Goal: Information Seeking & Learning: Learn about a topic

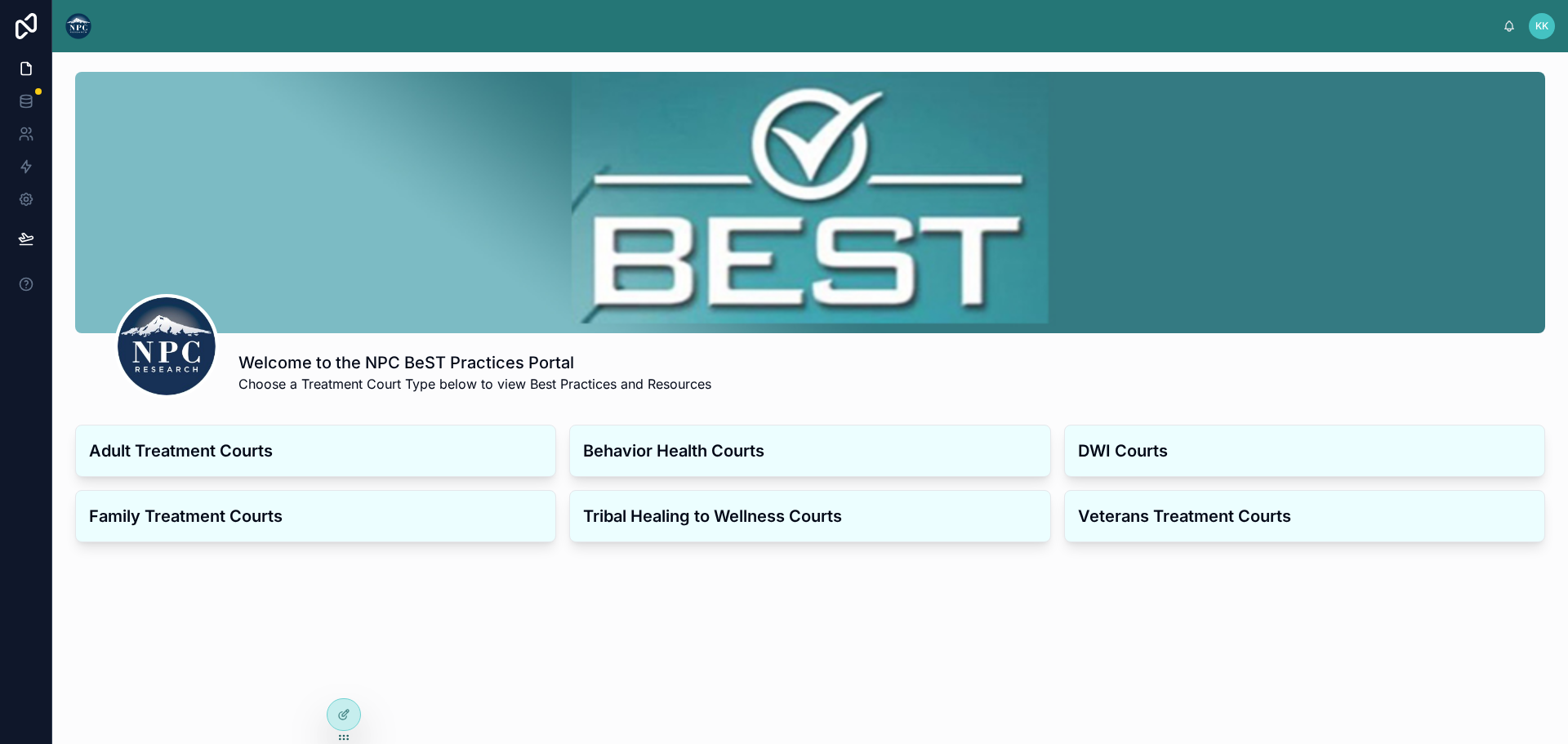
drag, startPoint x: 322, startPoint y: 674, endPoint x: 321, endPoint y: 666, distance: 8.1
click at [322, 674] on div "Welcome to the NPC BeST Practices Portal Choose a Treatment Court Type below to…" at bounding box center [810, 366] width 1516 height 627
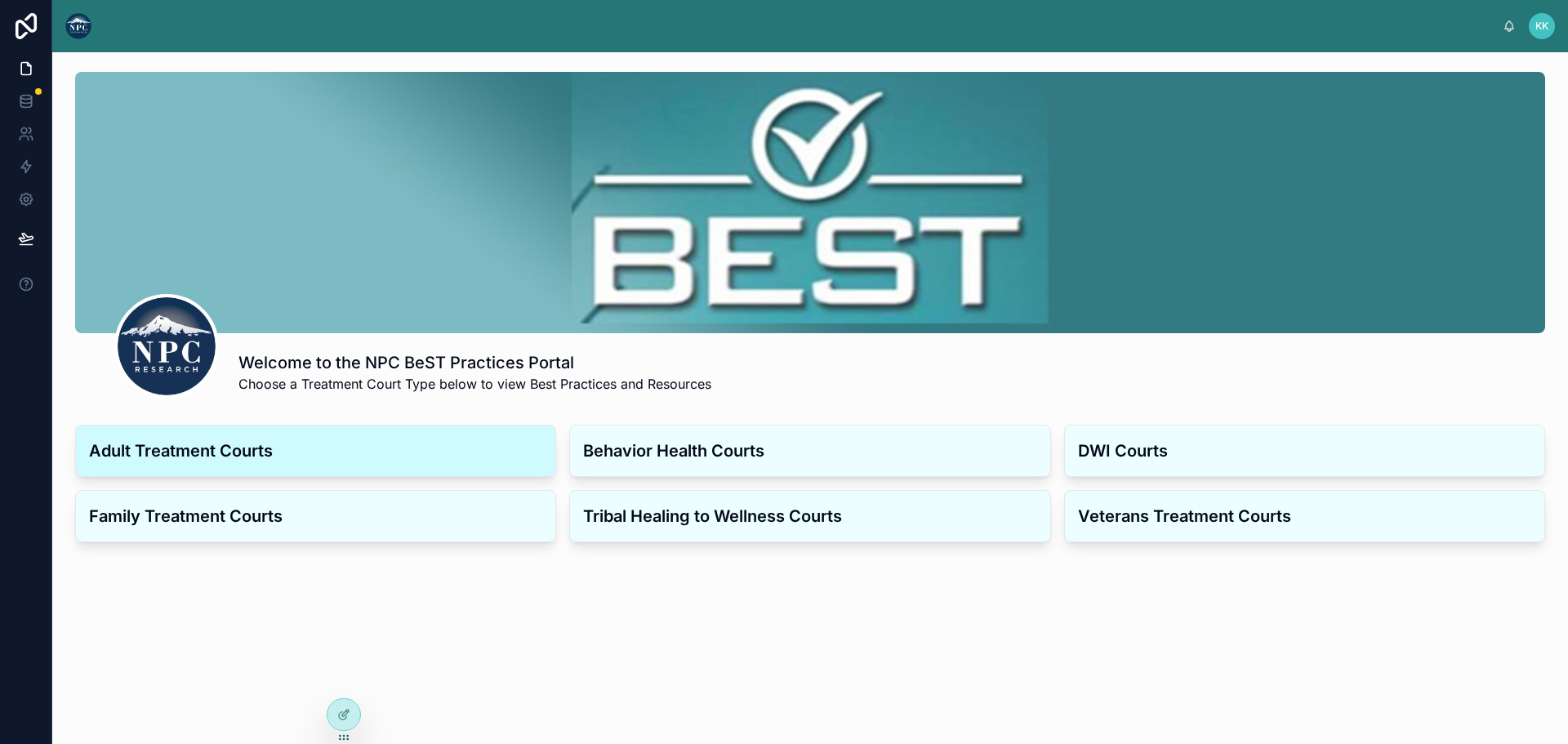
click at [209, 468] on div "Adult Treatment Courts" at bounding box center [315, 451] width 479 height 50
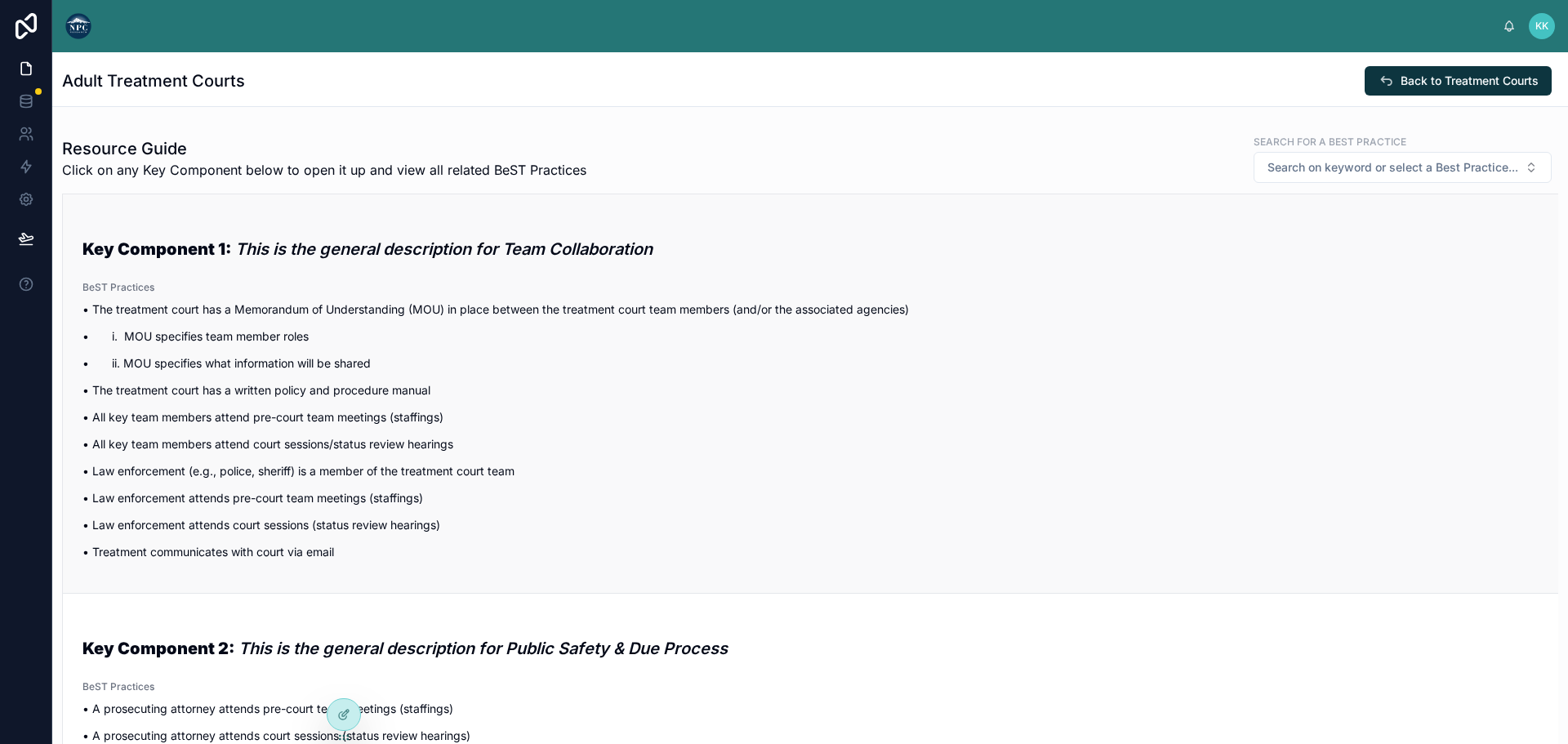
click at [391, 277] on div "Key Component 1: This is the general description for Team Collaboration BeST Pr…" at bounding box center [810, 393] width 1456 height 353
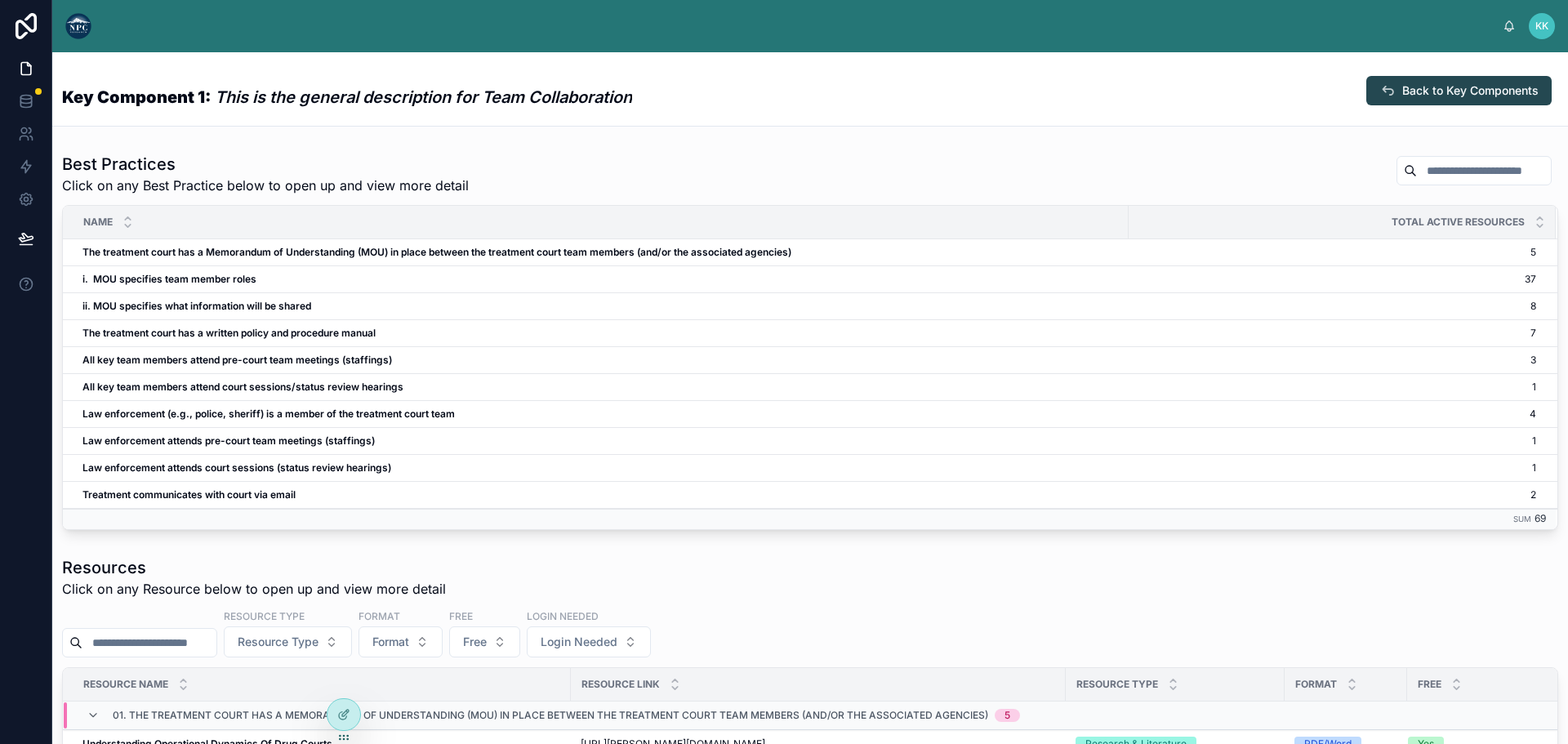
click at [1405, 83] on span "Back to Key Components" at bounding box center [1470, 90] width 136 height 17
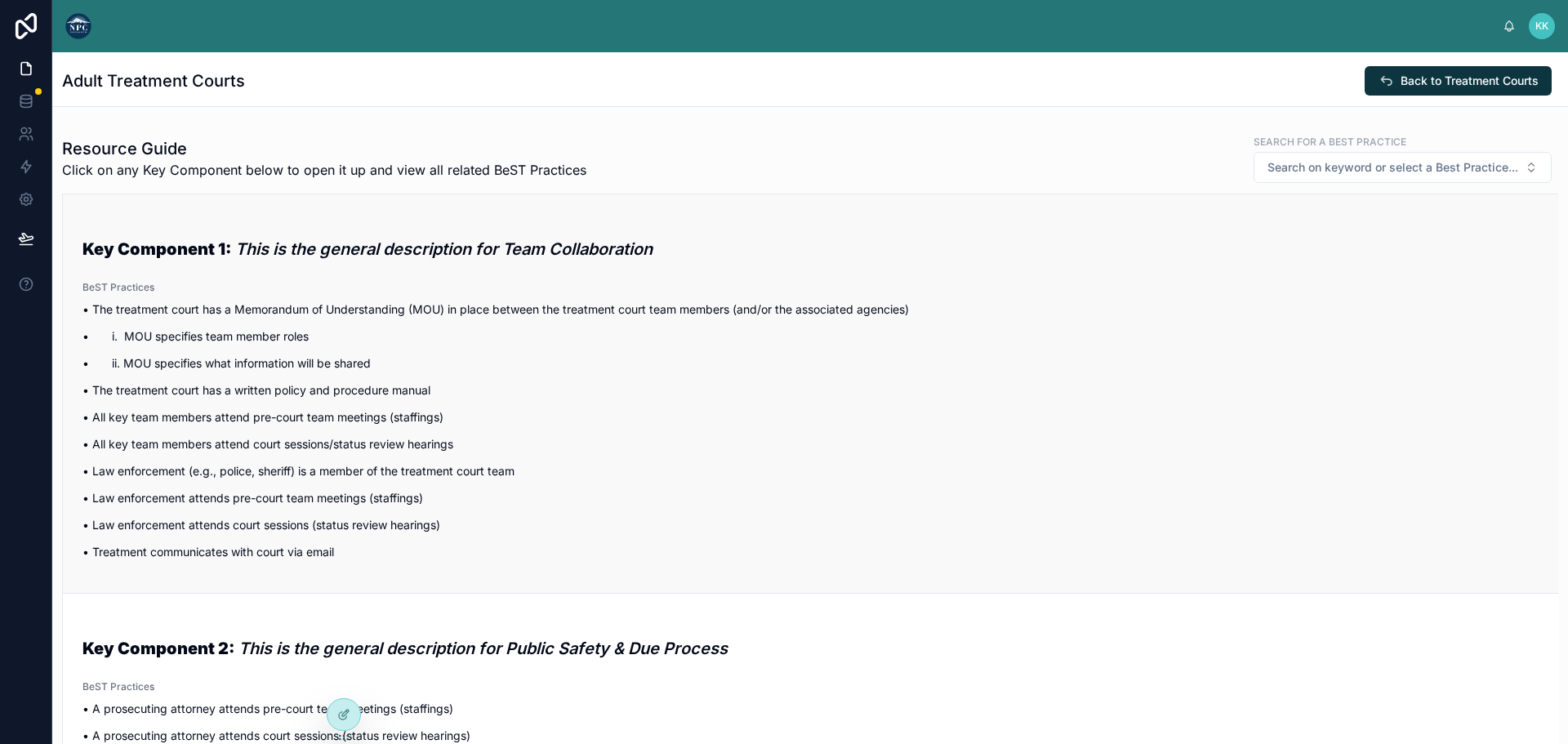
click at [264, 224] on span "Key Component 1: This is the general description for Team Collaboration" at bounding box center [810, 242] width 1456 height 50
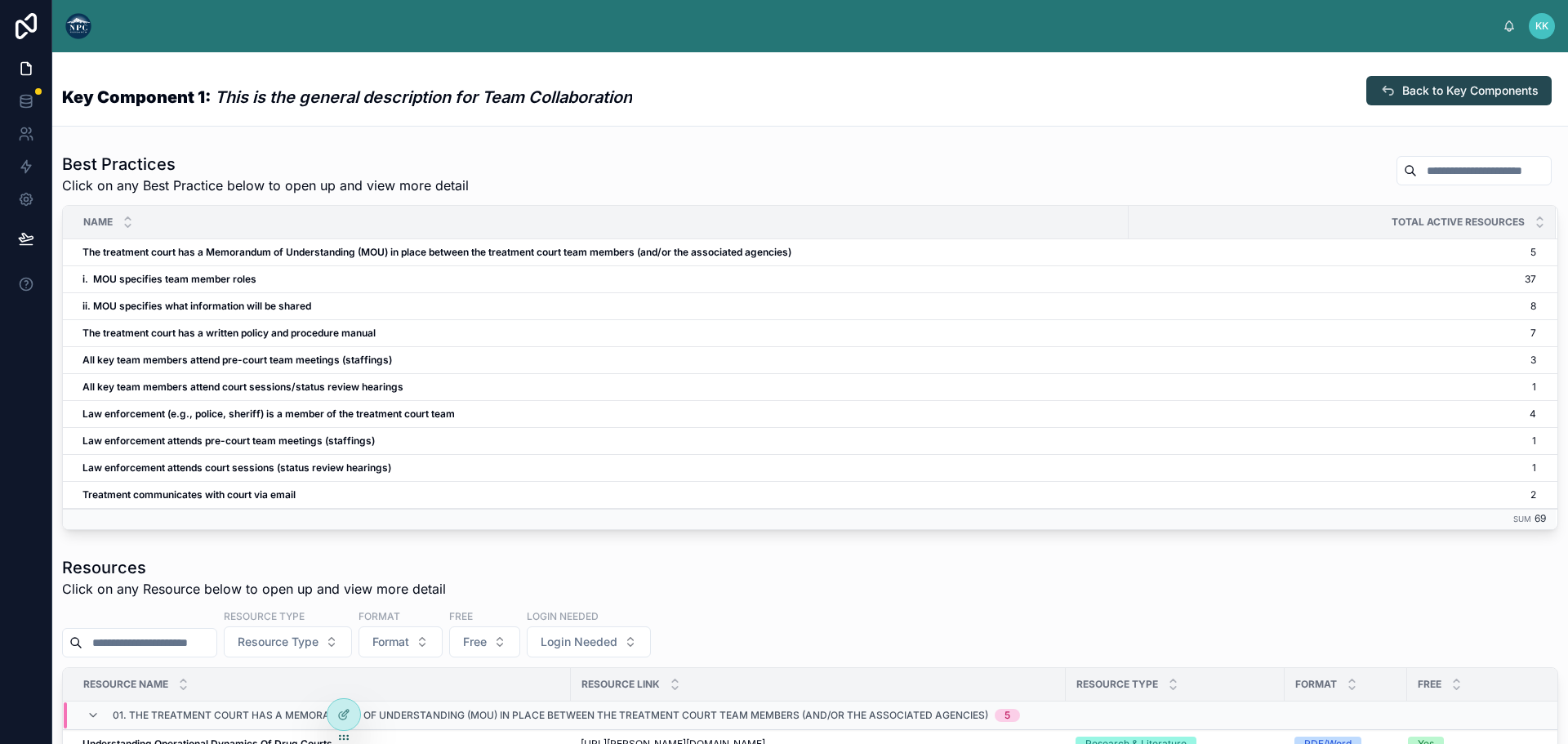
click at [1402, 92] on span "Back to Key Components" at bounding box center [1470, 90] width 136 height 17
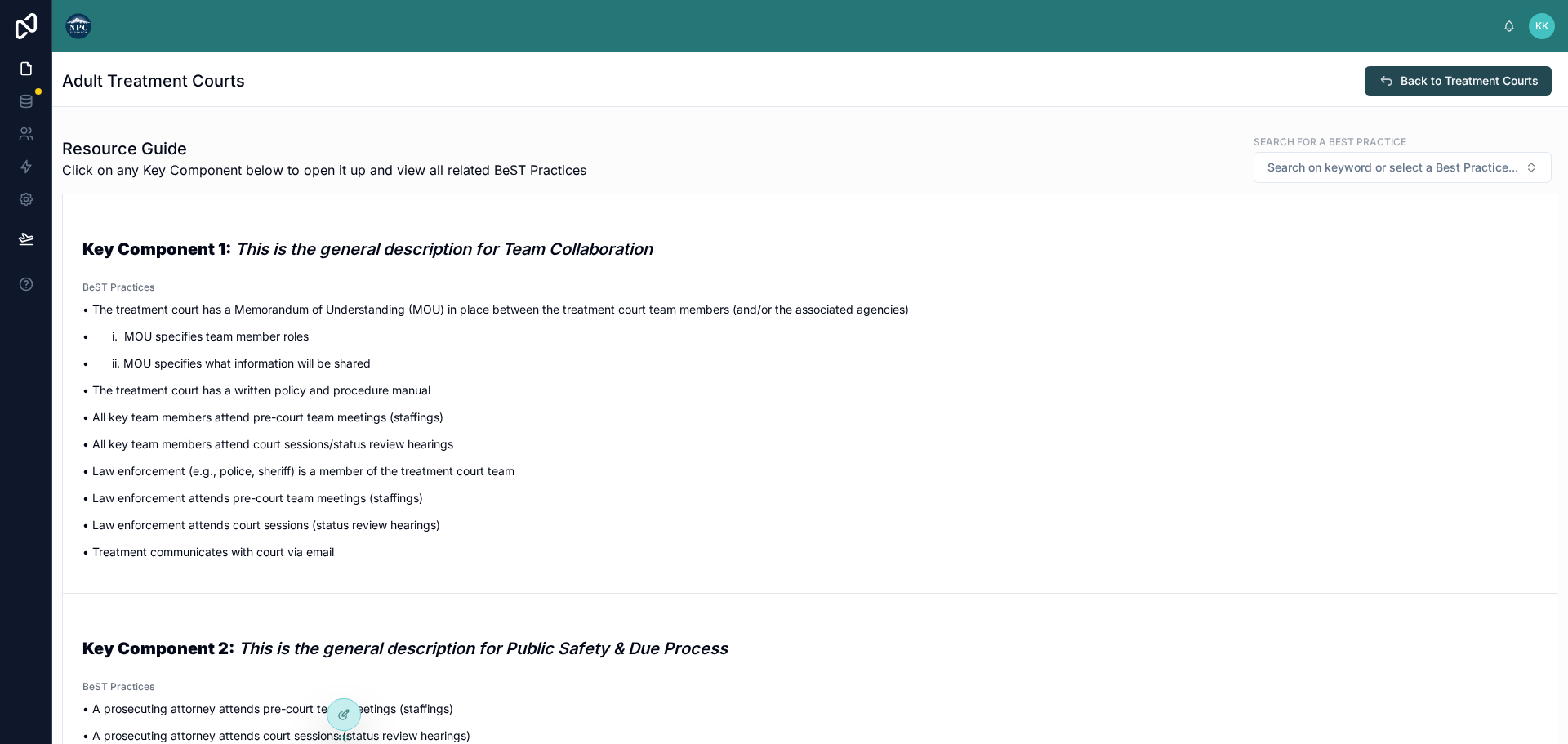
click at [1432, 78] on span "Back to Treatment Courts" at bounding box center [1469, 81] width 138 height 17
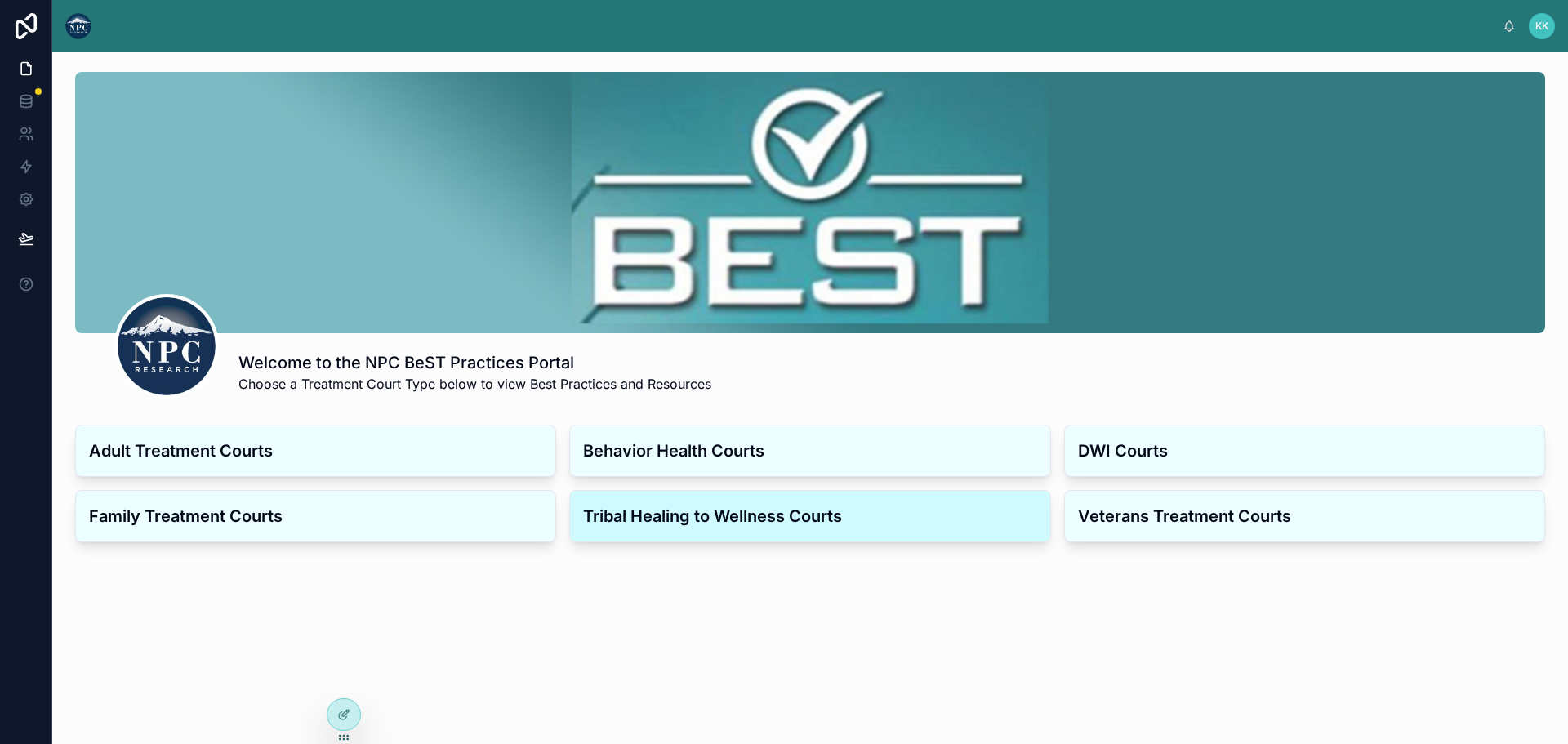
click at [787, 512] on h3 "Tribal Healing to Wellness Courts" at bounding box center [809, 516] width 454 height 25
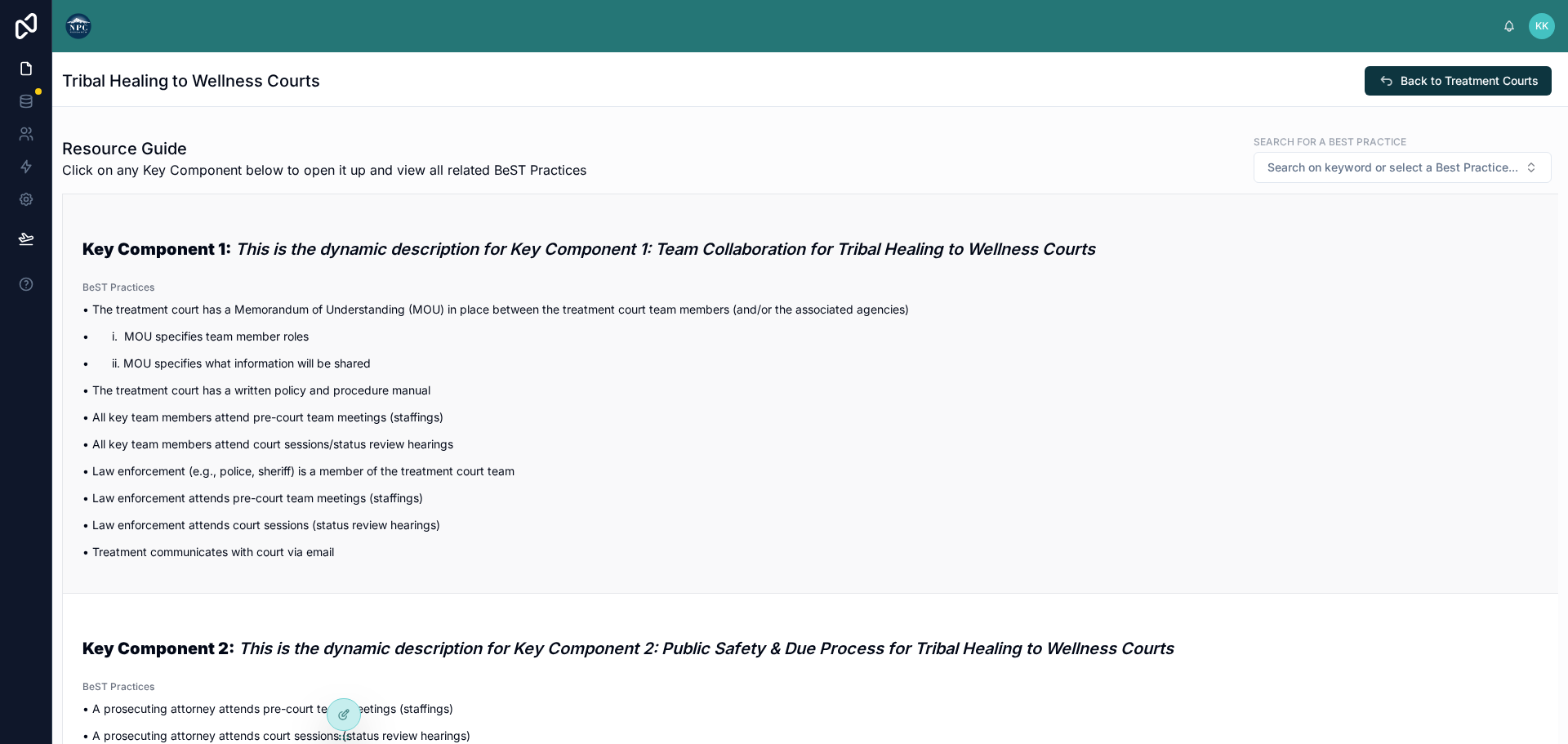
click at [334, 297] on div "BeST Practices • The treatment court has a Memorandum of Understanding (MOU) in…" at bounding box center [810, 425] width 1456 height 289
